Goal: Submit feedback/report problem

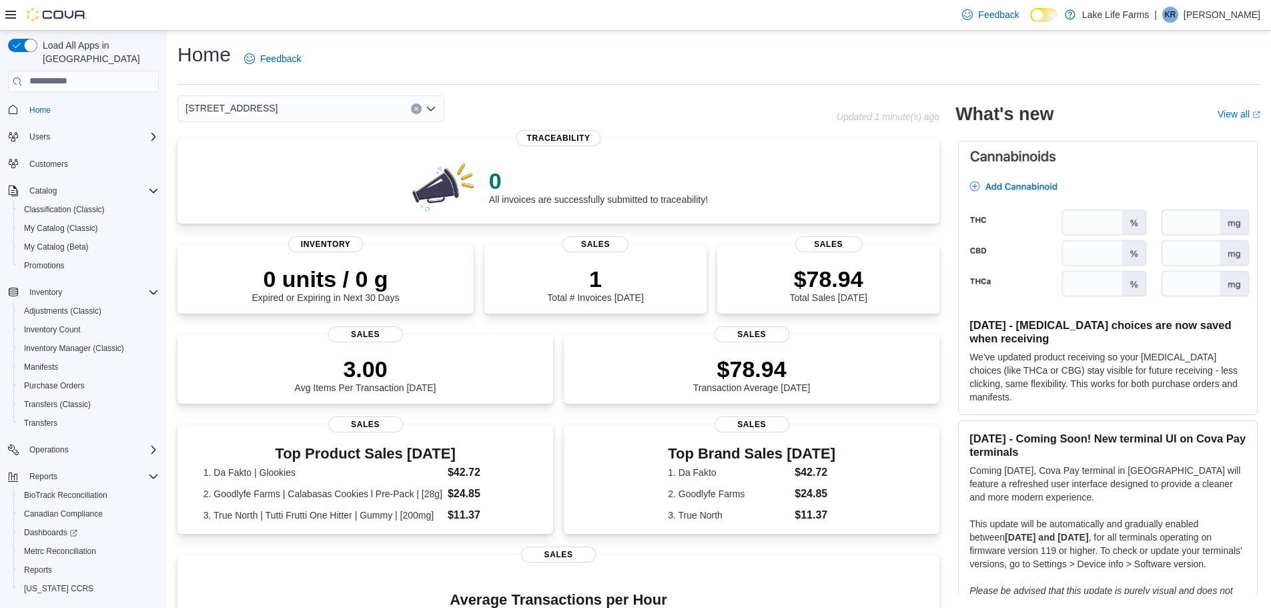
click at [607, 71] on div "Home Feedback" at bounding box center [719, 58] width 1083 height 35
